Goal: Information Seeking & Learning: Learn about a topic

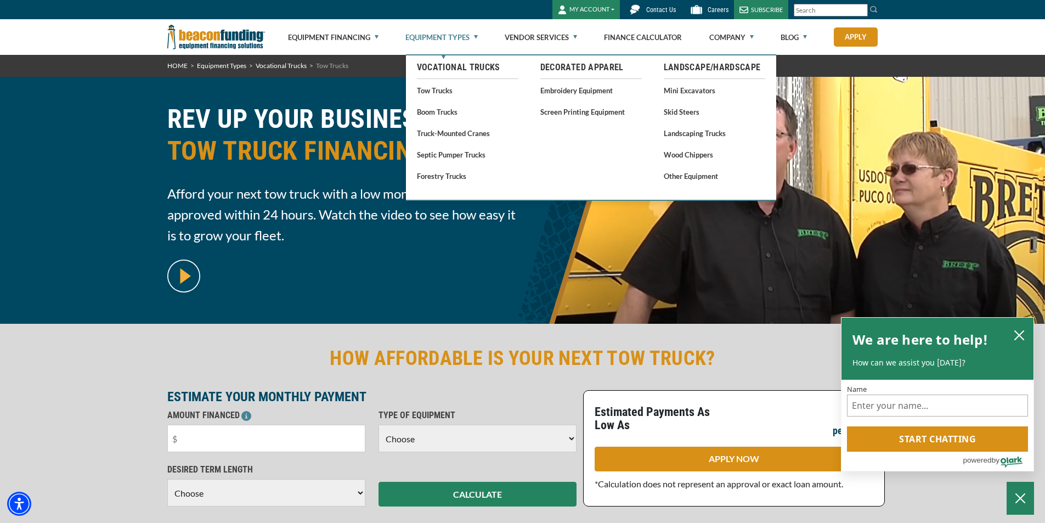
click at [428, 92] on link "Tow Trucks" at bounding box center [468, 90] width 102 height 14
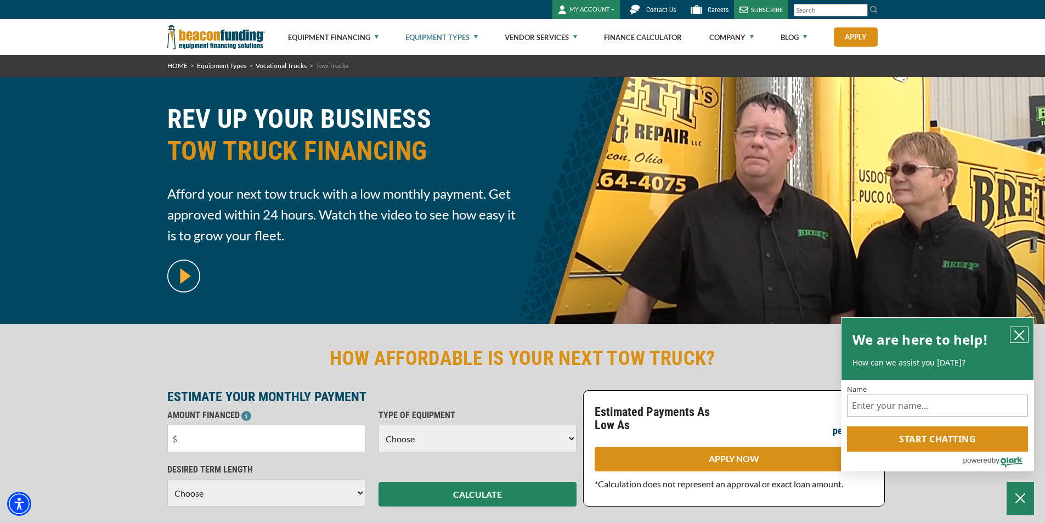
click at [1023, 331] on icon "close chatbox" at bounding box center [1019, 335] width 9 height 9
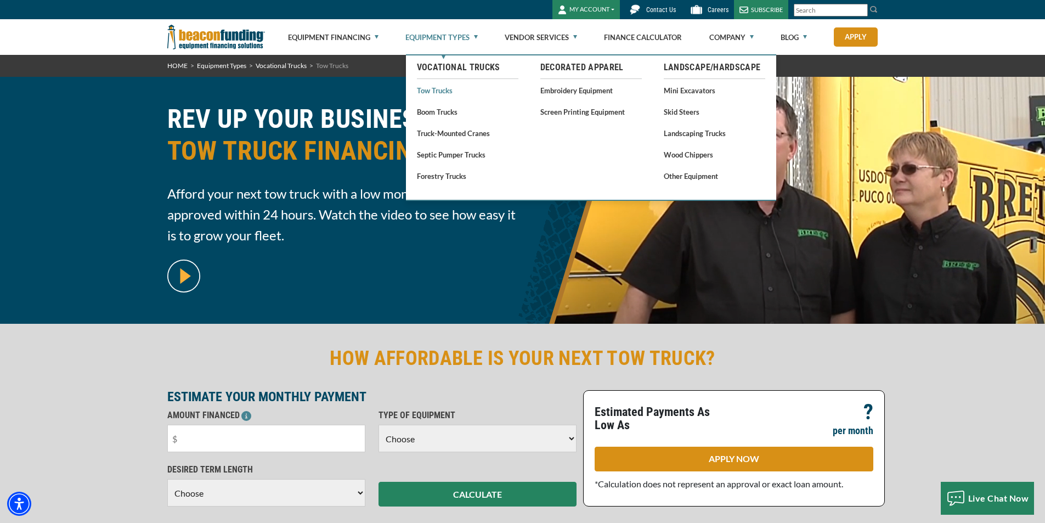
click at [447, 89] on link "Tow Trucks" at bounding box center [468, 90] width 102 height 14
